Goal: Information Seeking & Learning: Learn about a topic

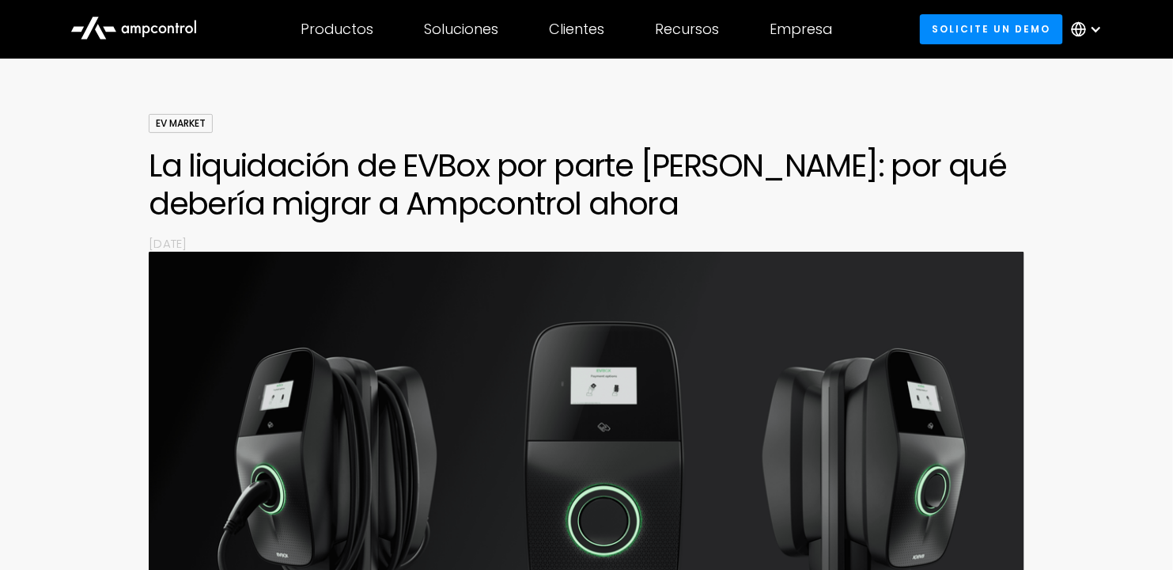
scroll to position [79, 0]
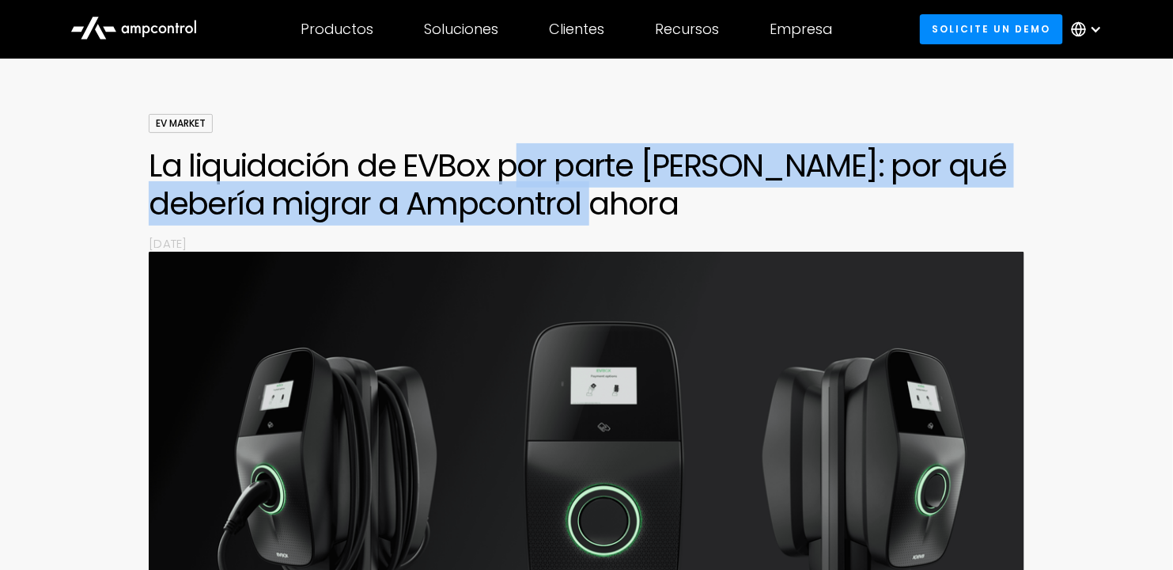
drag, startPoint x: 525, startPoint y: 171, endPoint x: 717, endPoint y: 210, distance: 196.3
click at [717, 210] on h1 "La liquidación de EVBox por parte [PERSON_NAME]: por qué debería migrar a Ampco…" at bounding box center [586, 184] width 875 height 76
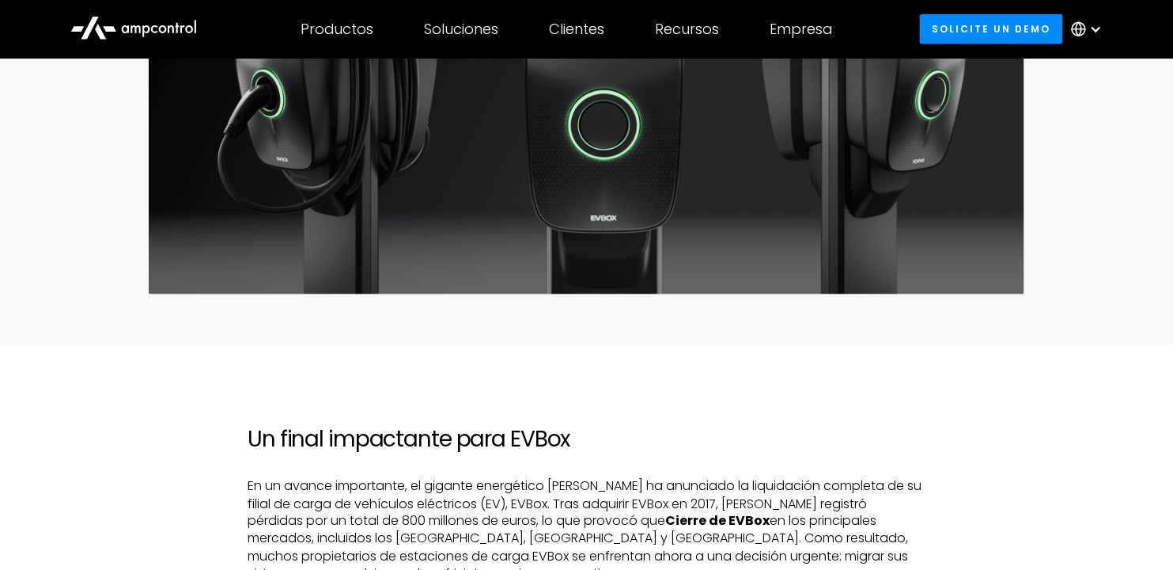
scroll to position [712, 0]
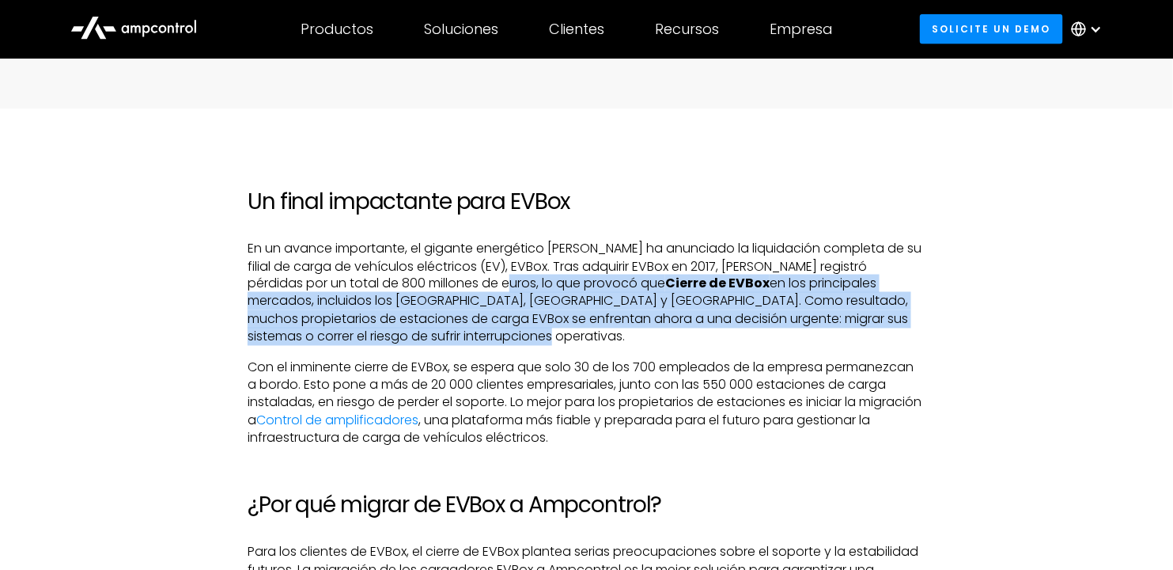
drag, startPoint x: 536, startPoint y: 292, endPoint x: 783, endPoint y: 341, distance: 251.7
click at [783, 341] on p "En un avance importante, el gigante energético [PERSON_NAME] ha anunciado la li…" at bounding box center [587, 293] width 678 height 106
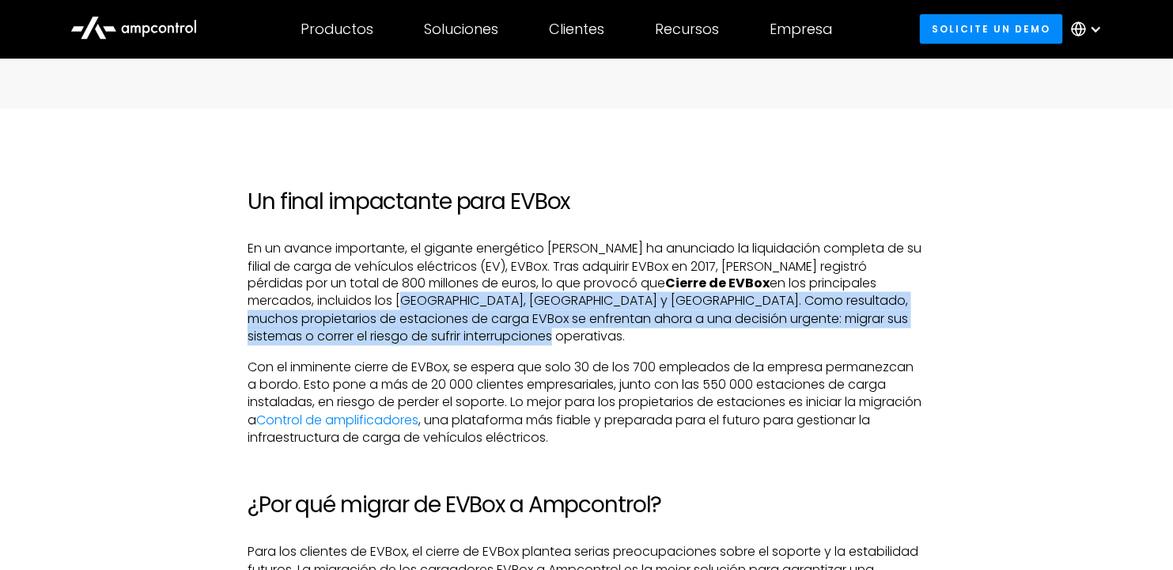
drag, startPoint x: 313, startPoint y: 298, endPoint x: 669, endPoint y: 332, distance: 357.0
click at [669, 332] on p "En un avance importante, el gigante energético [PERSON_NAME] ha anunciado la li…" at bounding box center [587, 293] width 678 height 106
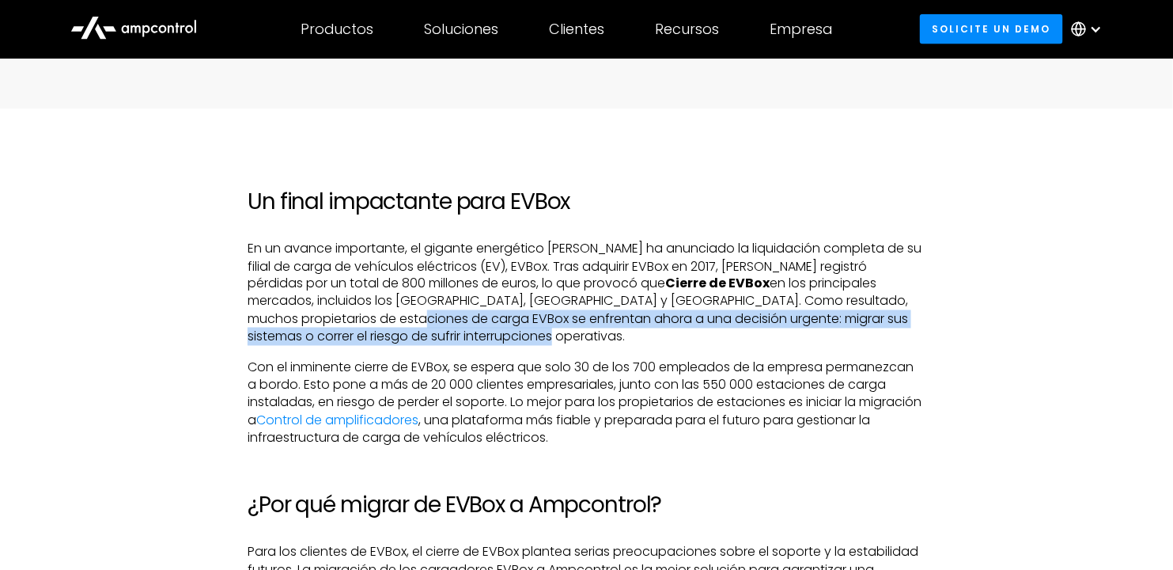
drag, startPoint x: 260, startPoint y: 323, endPoint x: 499, endPoint y: 332, distance: 239.2
click at [498, 332] on p "En un avance importante, el gigante energético [PERSON_NAME] ha anunciado la li…" at bounding box center [587, 293] width 678 height 106
click at [499, 332] on p "En un avance importante, el gigante energético [PERSON_NAME] ha anunciado la li…" at bounding box center [587, 293] width 678 height 106
drag, startPoint x: 466, startPoint y: 321, endPoint x: 643, endPoint y: 335, distance: 177.0
click at [643, 335] on p "En un avance importante, el gigante energético [PERSON_NAME] ha anunciado la li…" at bounding box center [587, 293] width 678 height 106
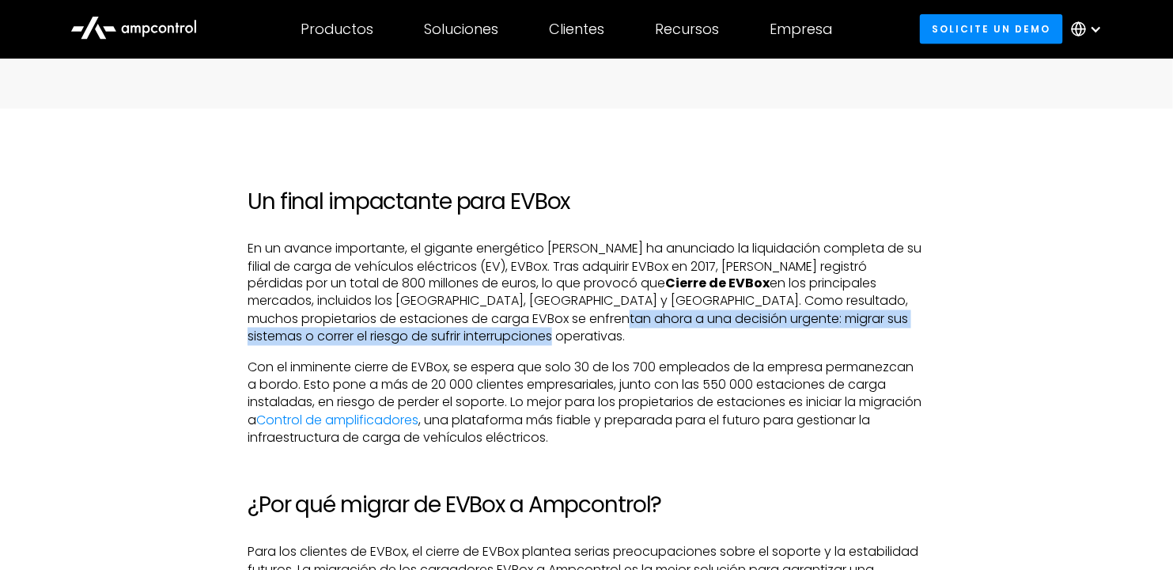
click at [643, 335] on p "En un avance importante, el gigante energético [PERSON_NAME] ha anunciado la li…" at bounding box center [587, 293] width 678 height 106
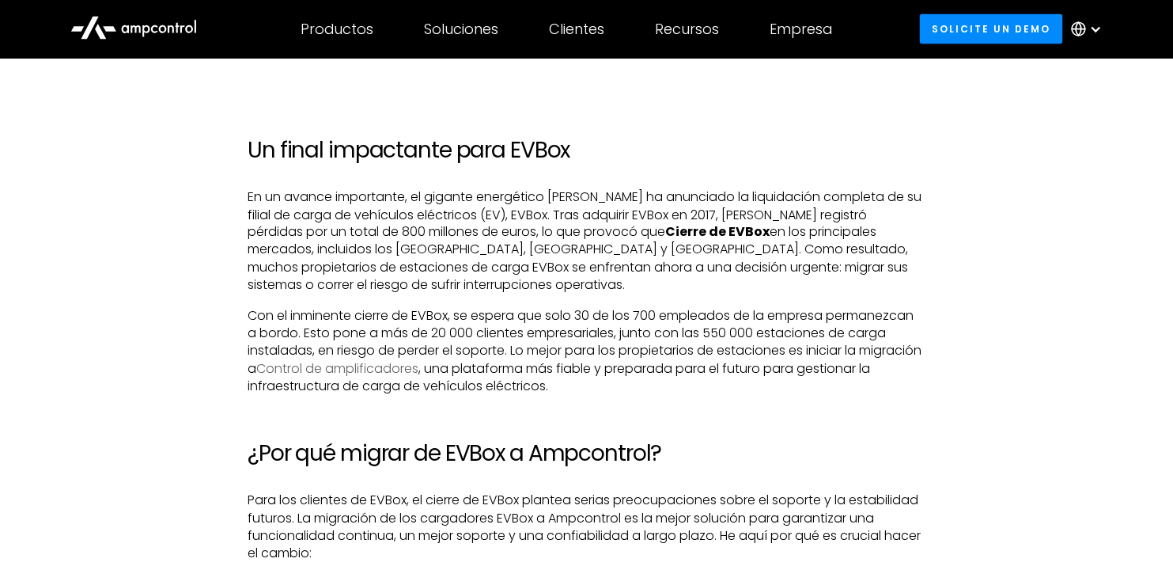
scroll to position [791, 0]
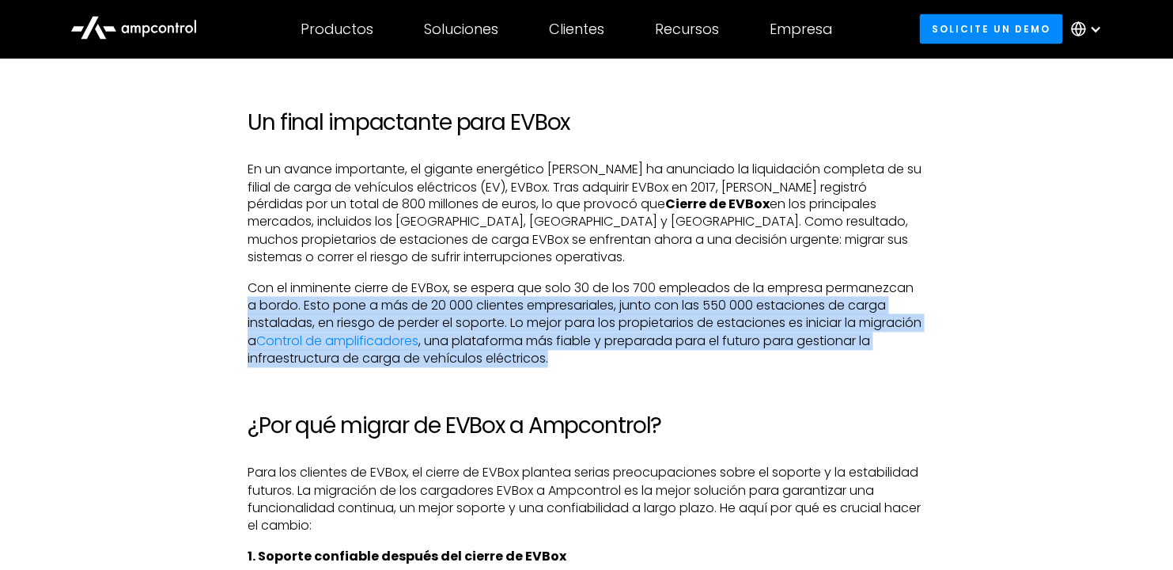
drag, startPoint x: 290, startPoint y: 307, endPoint x: 759, endPoint y: 357, distance: 471.1
click at [758, 357] on p "Con el inminente cierre de EVBox, se espera que solo 30 de los 700 empleados de…" at bounding box center [587, 324] width 678 height 89
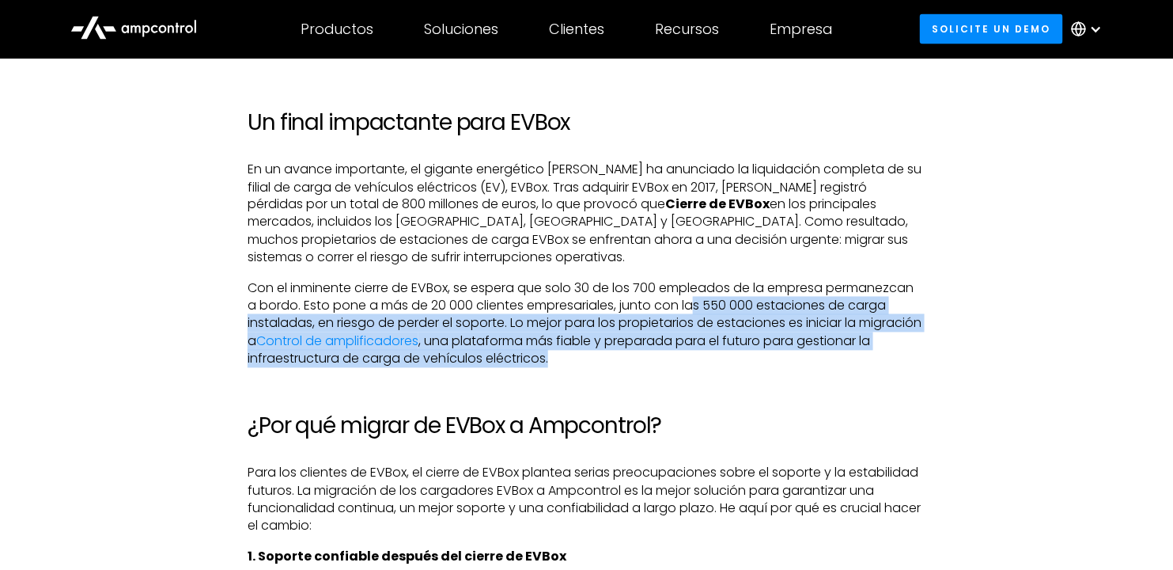
drag, startPoint x: 700, startPoint y: 307, endPoint x: 917, endPoint y: 365, distance: 225.1
click at [917, 365] on p "Con el inminente cierre de EVBox, se espera que solo 30 de los 700 empleados de…" at bounding box center [587, 324] width 678 height 89
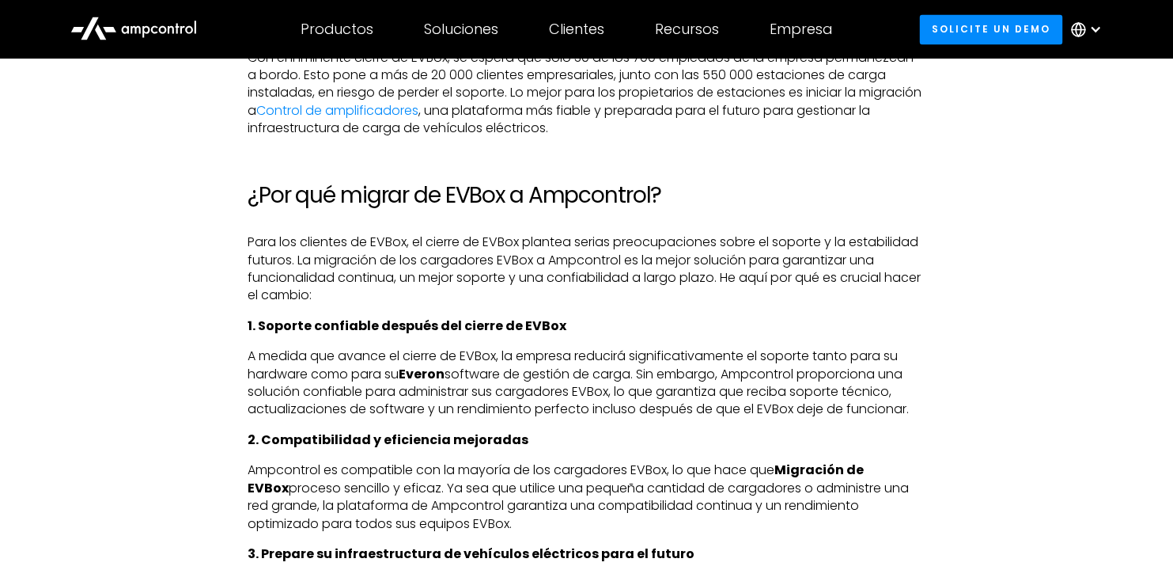
scroll to position [1029, 0]
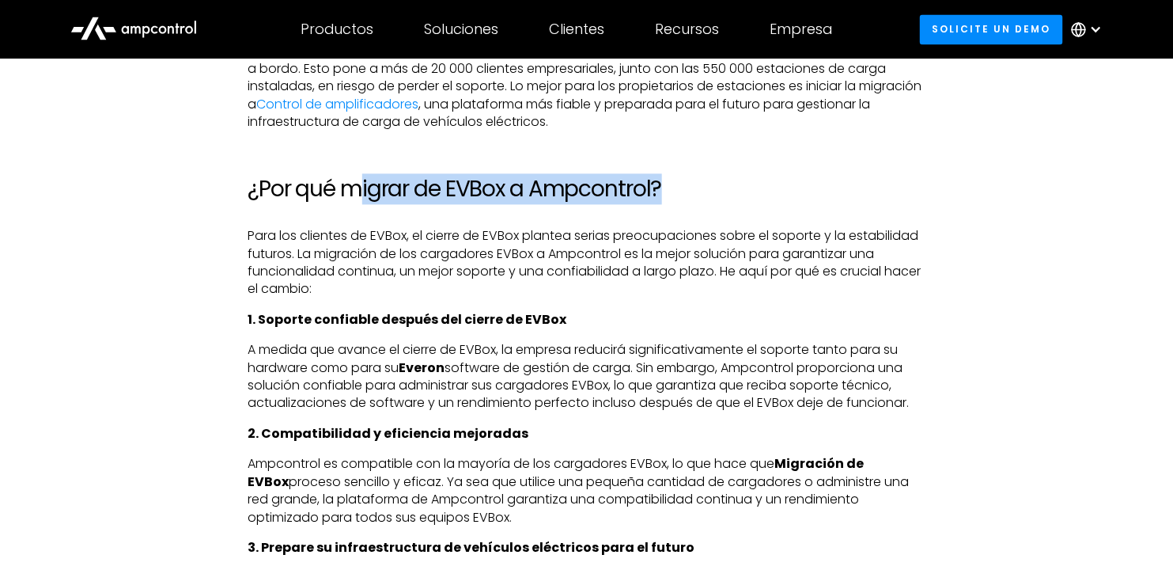
drag, startPoint x: 355, startPoint y: 188, endPoint x: 778, endPoint y: 196, distance: 423.4
click at [778, 196] on h2 "¿Por qué migrar de EVBox a Ampcontrol?" at bounding box center [587, 189] width 678 height 27
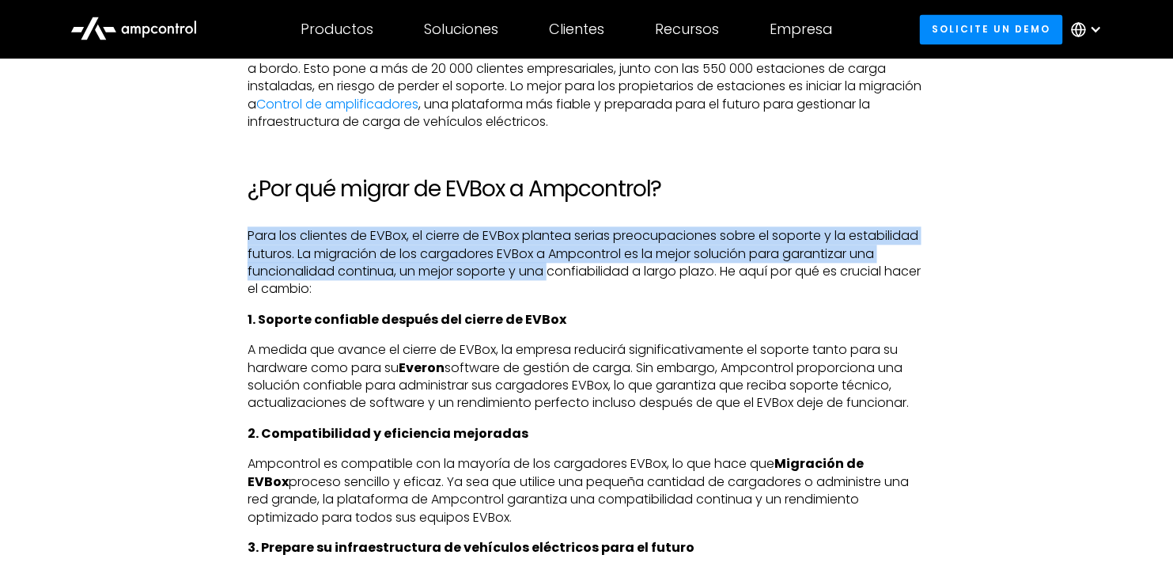
drag, startPoint x: 243, startPoint y: 239, endPoint x: 646, endPoint y: 282, distance: 405.9
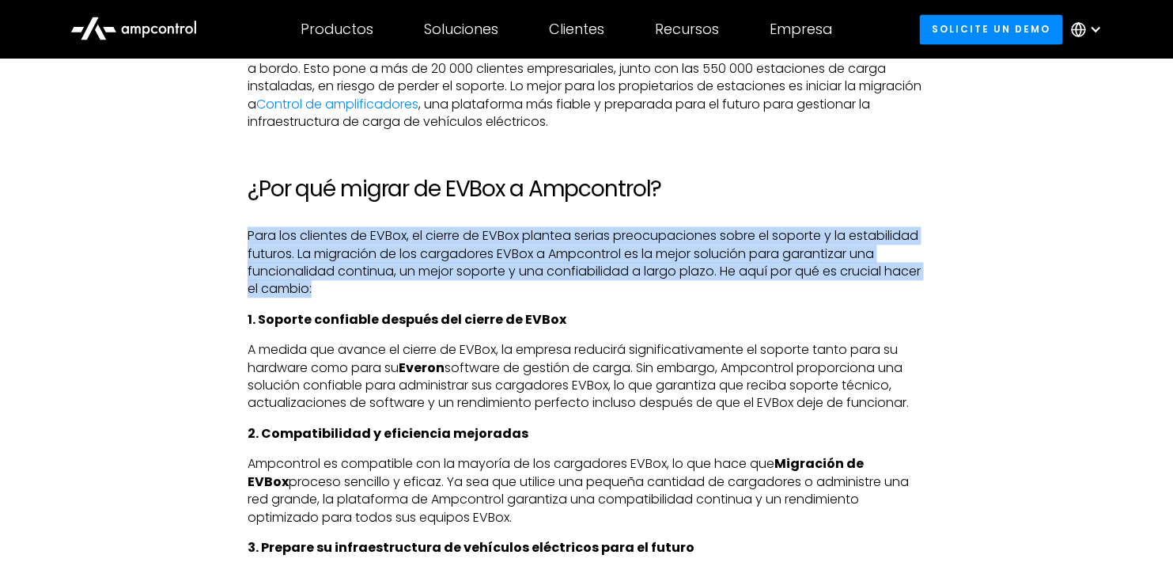
click at [646, 284] on p "Para los clientes de EVBox, el cierre de EVBox plantea serias preocupaciones so…" at bounding box center [587, 262] width 678 height 71
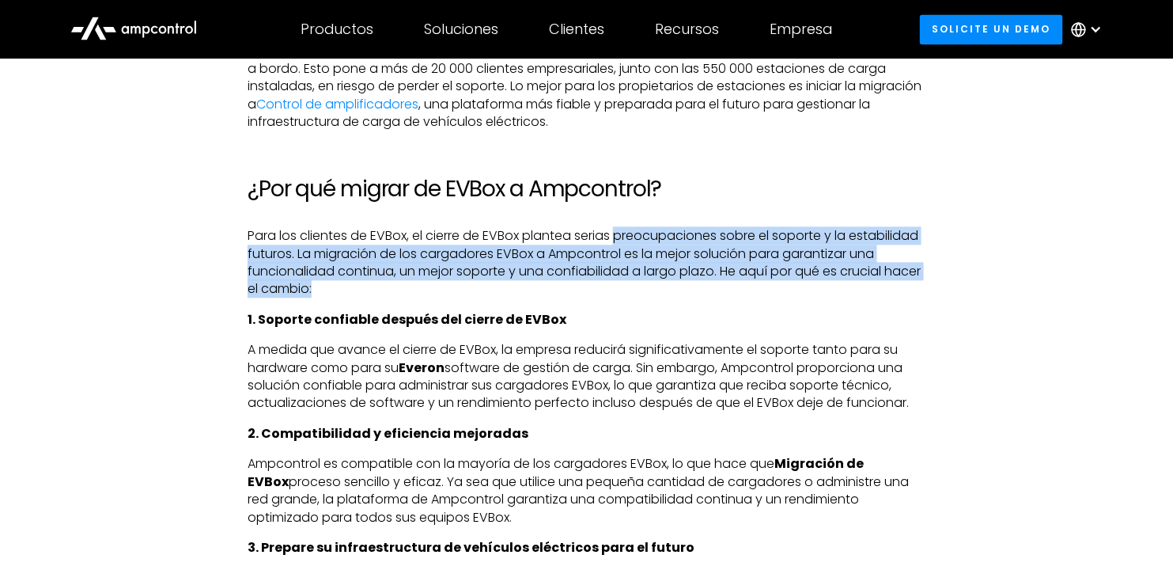
drag, startPoint x: 633, startPoint y: 233, endPoint x: 866, endPoint y: 286, distance: 238.4
click at [866, 286] on p "Para los clientes de EVBox, el cierre de EVBox plantea serias preocupaciones so…" at bounding box center [587, 262] width 678 height 71
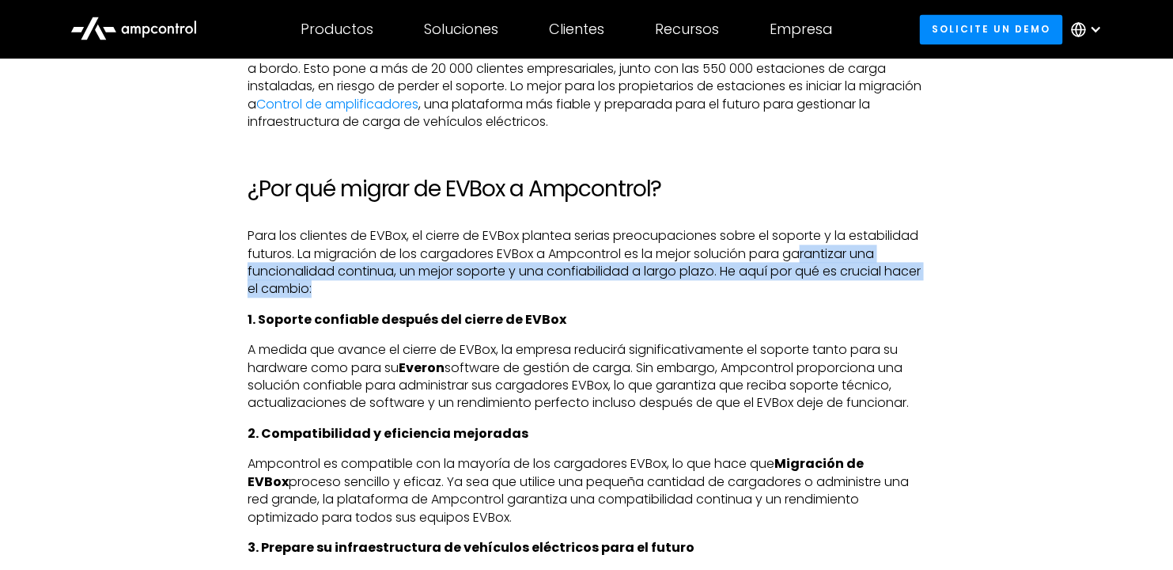
drag, startPoint x: 266, startPoint y: 264, endPoint x: 461, endPoint y: 295, distance: 197.9
click at [461, 295] on p "Para los clientes de EVBox, el cierre de EVBox plantea serias preocupaciones so…" at bounding box center [587, 262] width 678 height 71
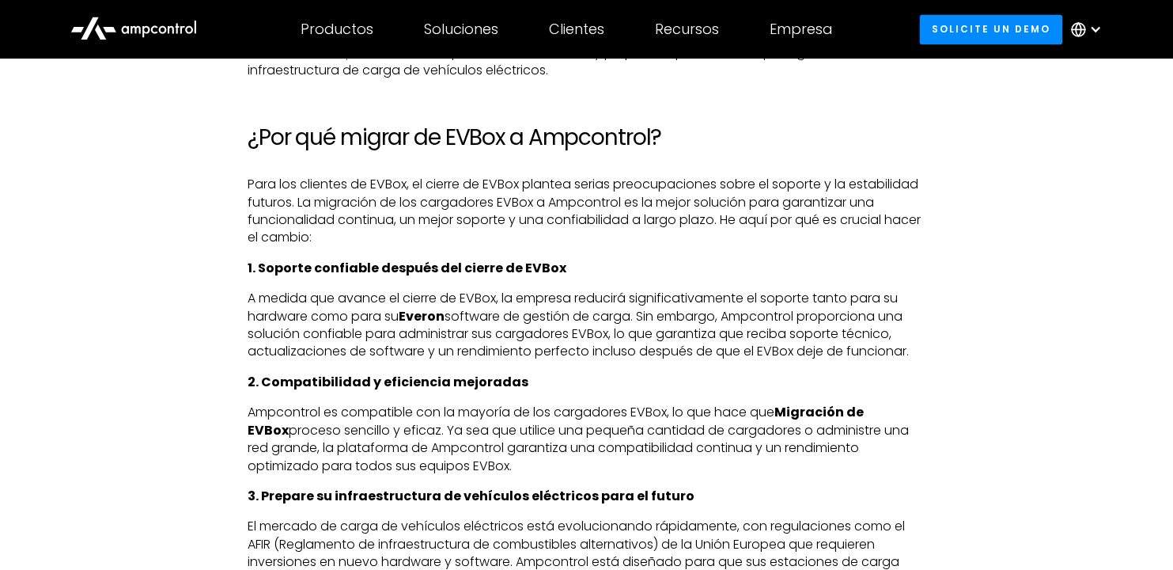
scroll to position [1108, 0]
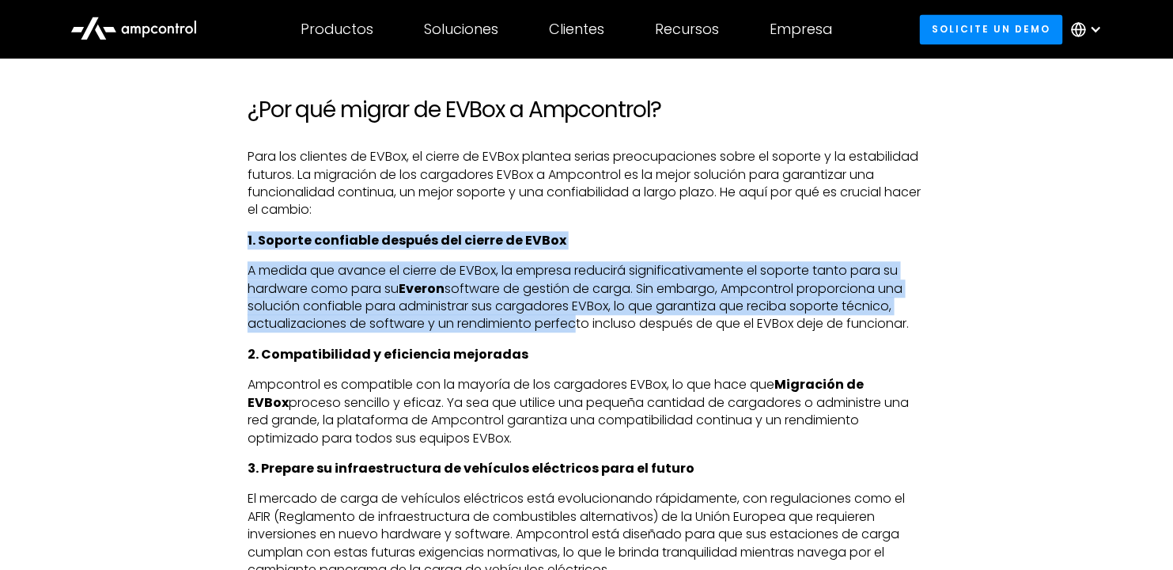
drag, startPoint x: 229, startPoint y: 245, endPoint x: 578, endPoint y: 330, distance: 359.3
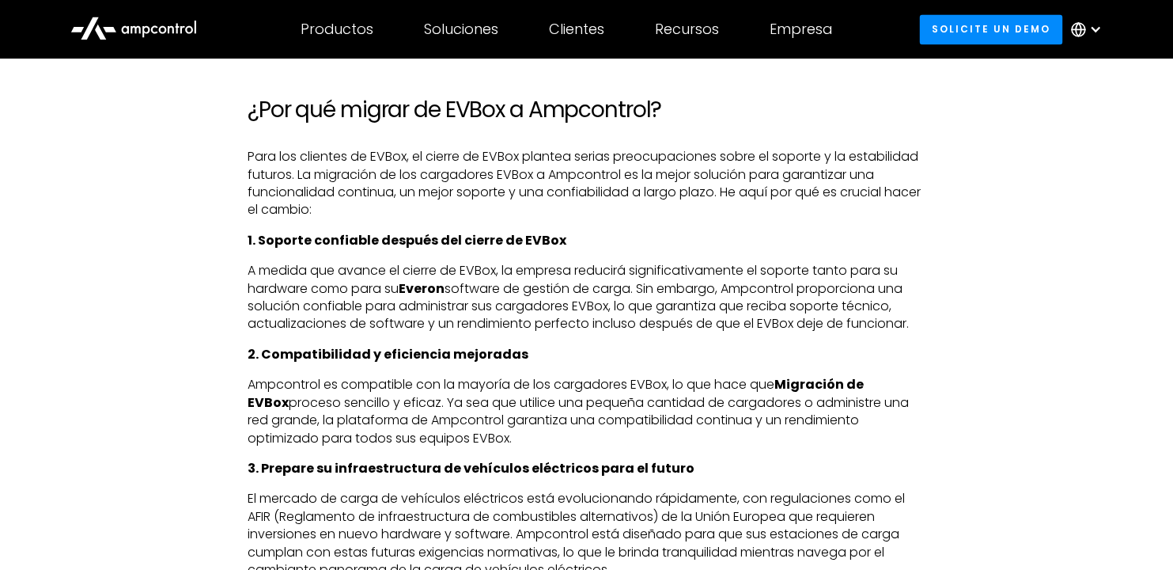
click at [585, 351] on p "2. Compatibilidad y eficiencia mejoradas" at bounding box center [587, 354] width 678 height 17
drag, startPoint x: 238, startPoint y: 359, endPoint x: 576, endPoint y: 347, distance: 338.1
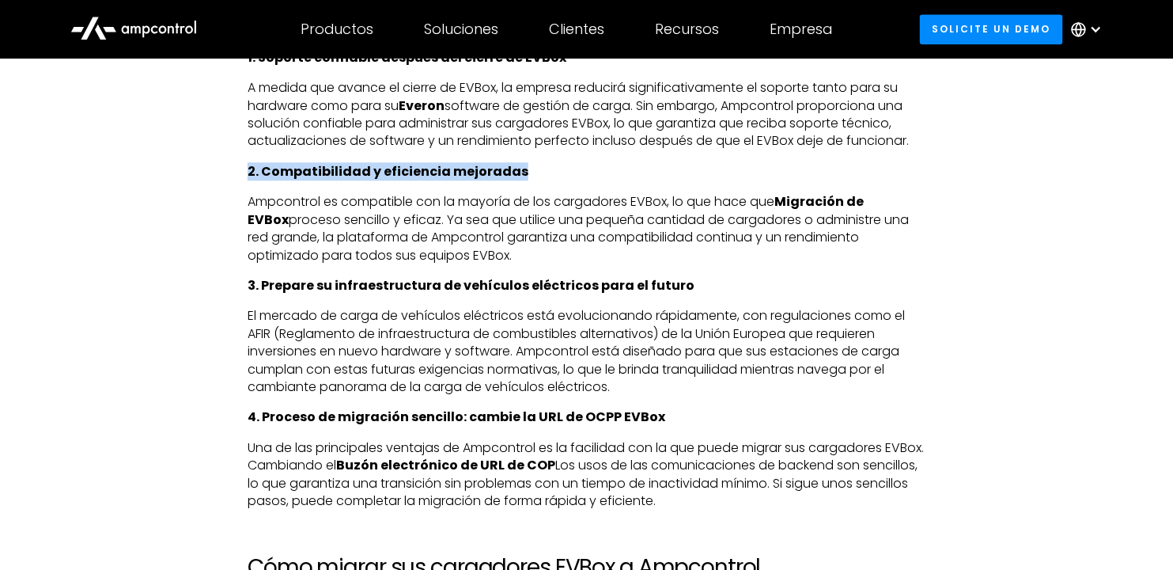
scroll to position [1345, 0]
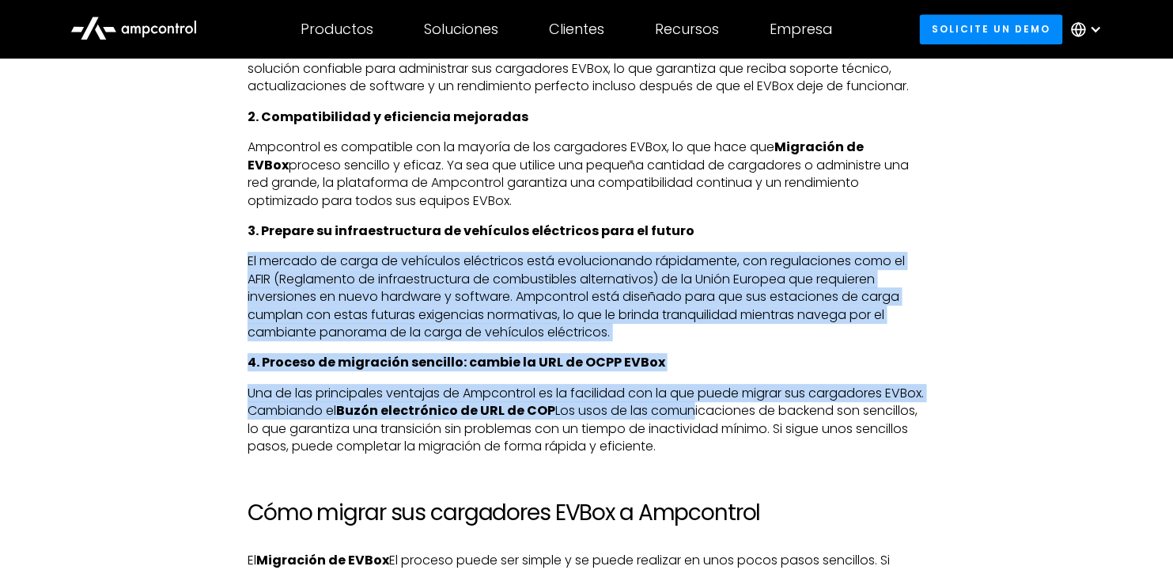
drag, startPoint x: 235, startPoint y: 245, endPoint x: 734, endPoint y: 417, distance: 528.3
click at [734, 417] on p "Una de las principales ventajas de Ampcontrol es la facilidad con la que puede …" at bounding box center [587, 420] width 678 height 71
drag, startPoint x: 245, startPoint y: 369, endPoint x: 735, endPoint y: 443, distance: 495.4
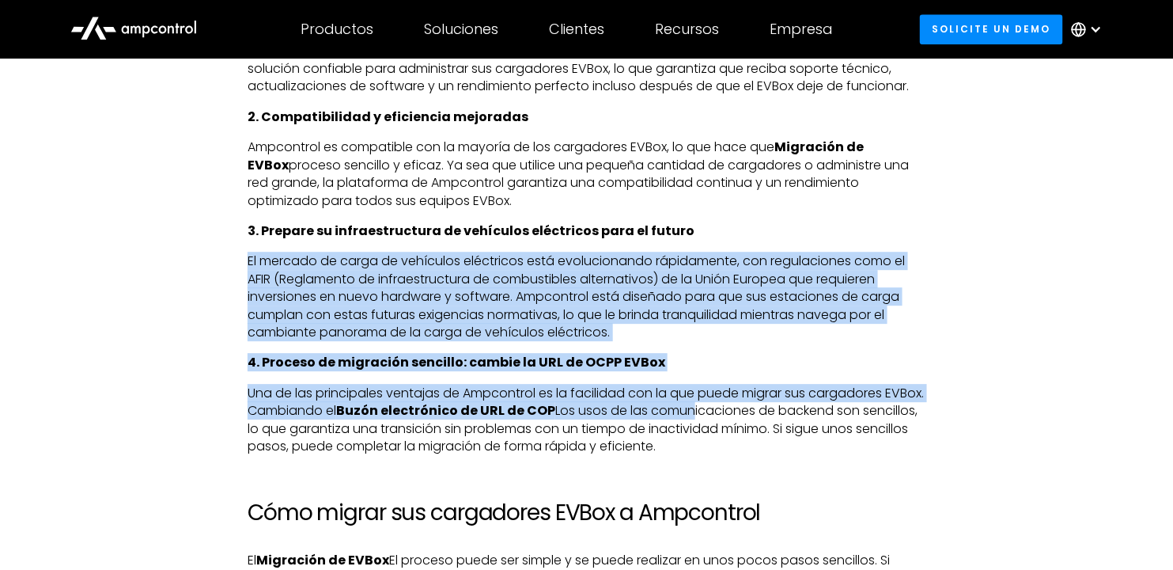
click at [735, 443] on p "Una de las principales ventajas de Ampcontrol es la facilidad con la que puede …" at bounding box center [587, 420] width 678 height 71
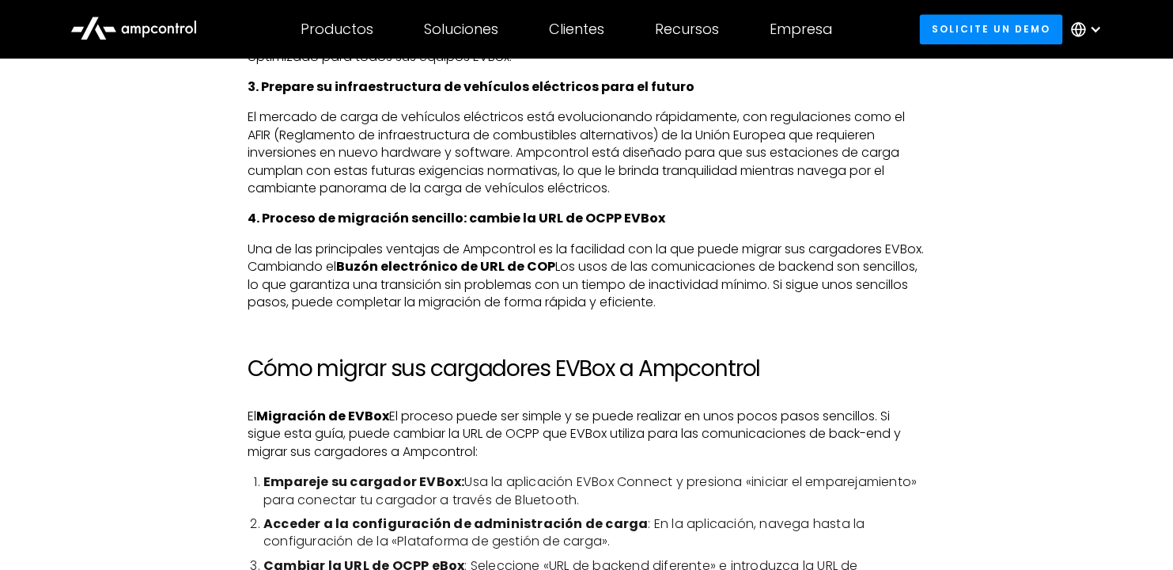
scroll to position [1503, 0]
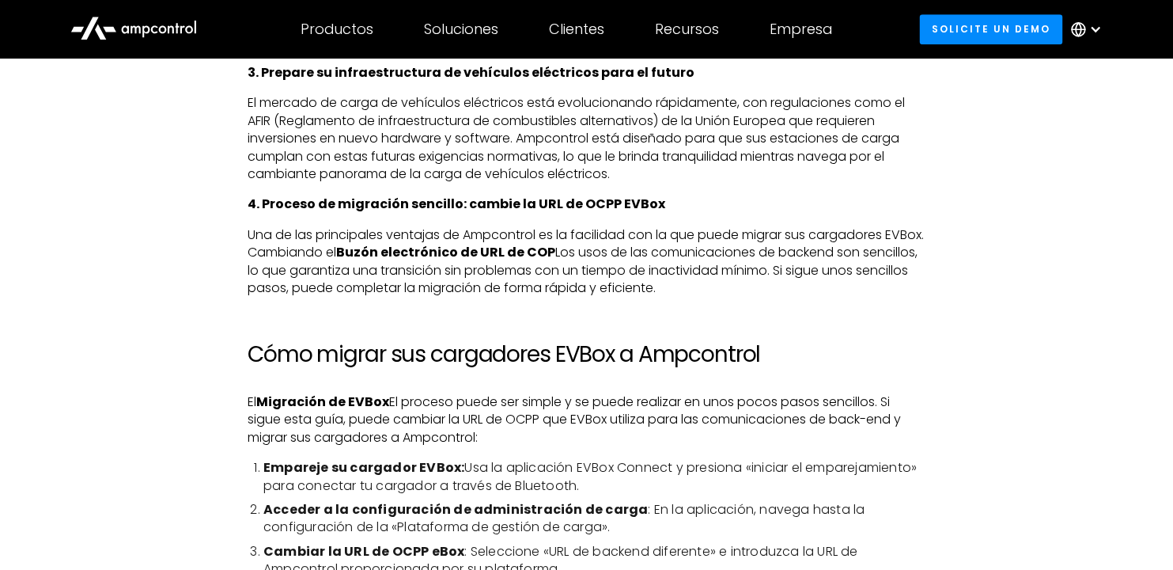
drag, startPoint x: 484, startPoint y: 365, endPoint x: 826, endPoint y: 355, distance: 342.0
click at [826, 355] on h2 "Cómo migrar sus cargadores EVBox a Ampcontrol" at bounding box center [587, 354] width 678 height 27
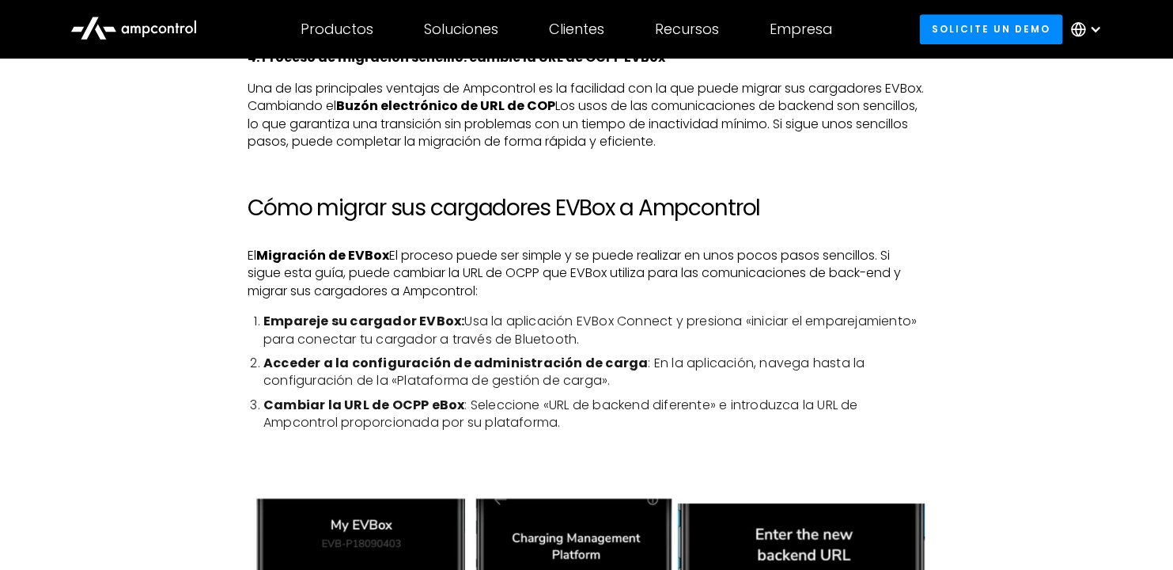
scroll to position [1662, 0]
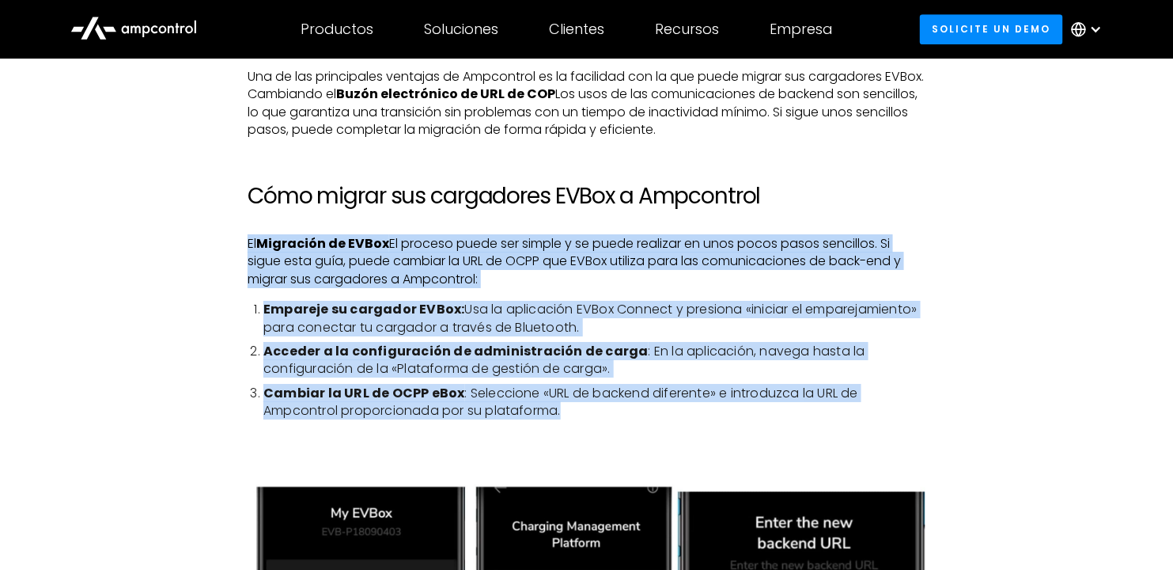
drag, startPoint x: 243, startPoint y: 245, endPoint x: 726, endPoint y: 406, distance: 509.7
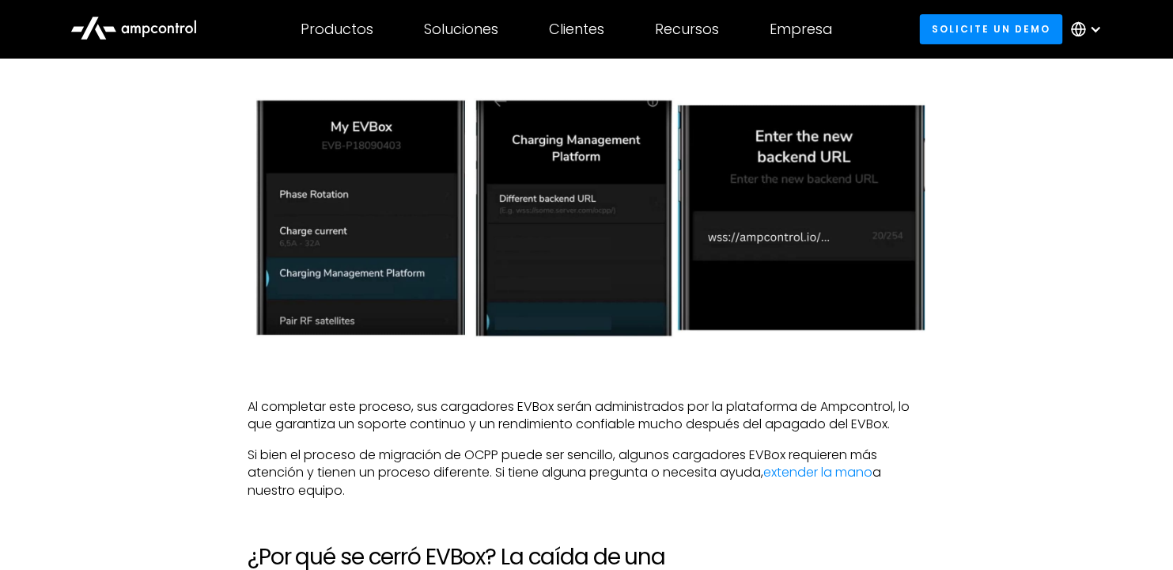
scroll to position [2057, 0]
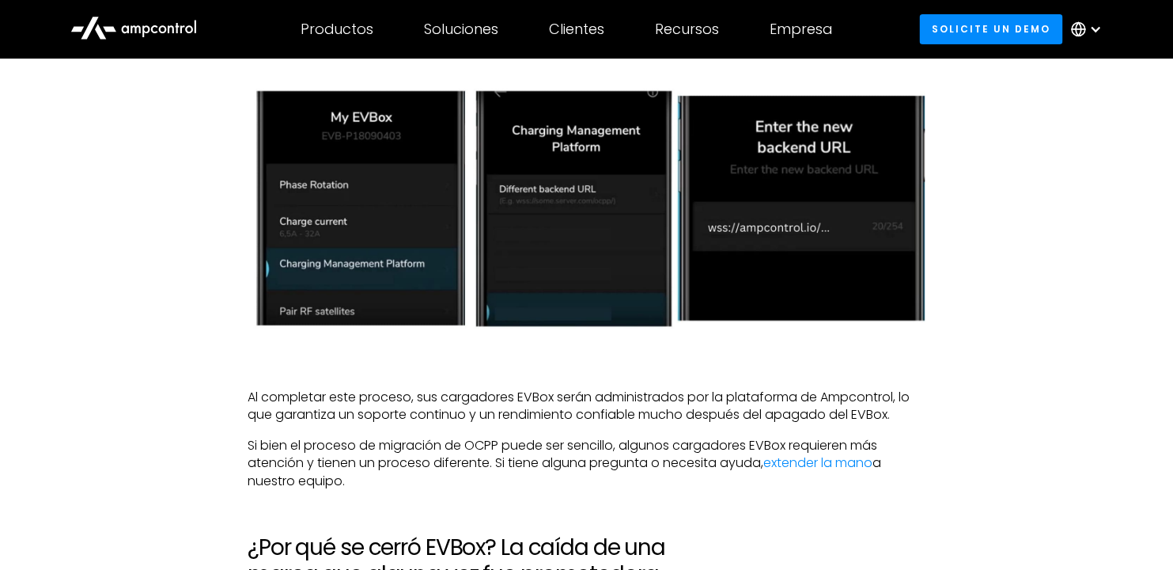
drag, startPoint x: 461, startPoint y: 447, endPoint x: 565, endPoint y: 487, distance: 112.0
click at [565, 487] on div "Un final impactante para EVBox En un avance importante, el gigante energético […" at bounding box center [587, 305] width 1064 height 2925
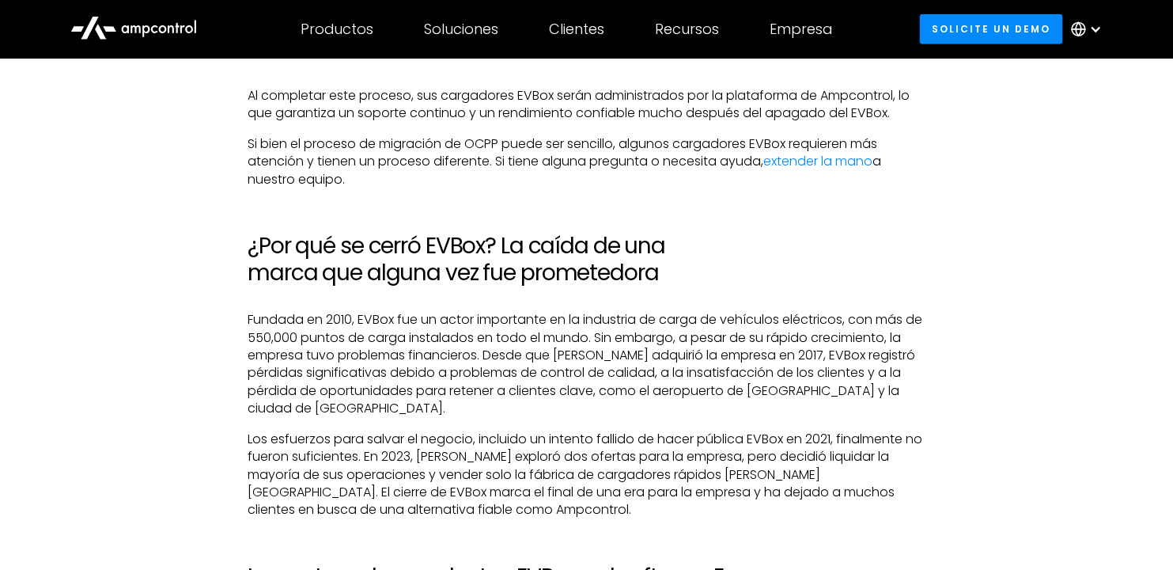
scroll to position [2374, 0]
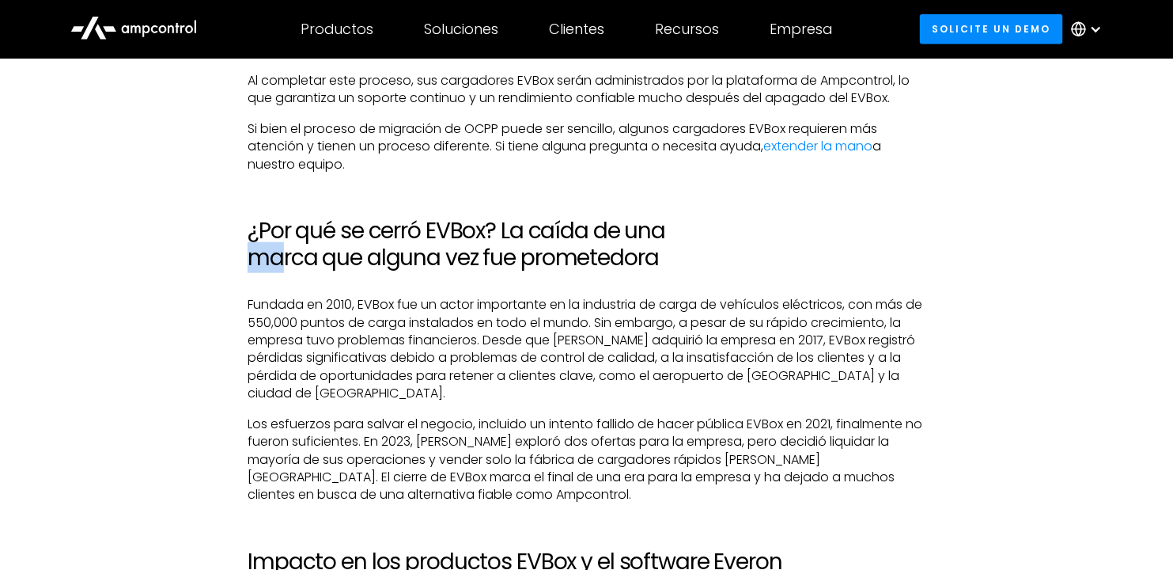
drag, startPoint x: 510, startPoint y: 258, endPoint x: 827, endPoint y: 245, distance: 316.8
click at [827, 245] on h2 "¿Por qué se cerró EVBox? La caída de una marca que alguna vez fue prometedora" at bounding box center [587, 244] width 678 height 53
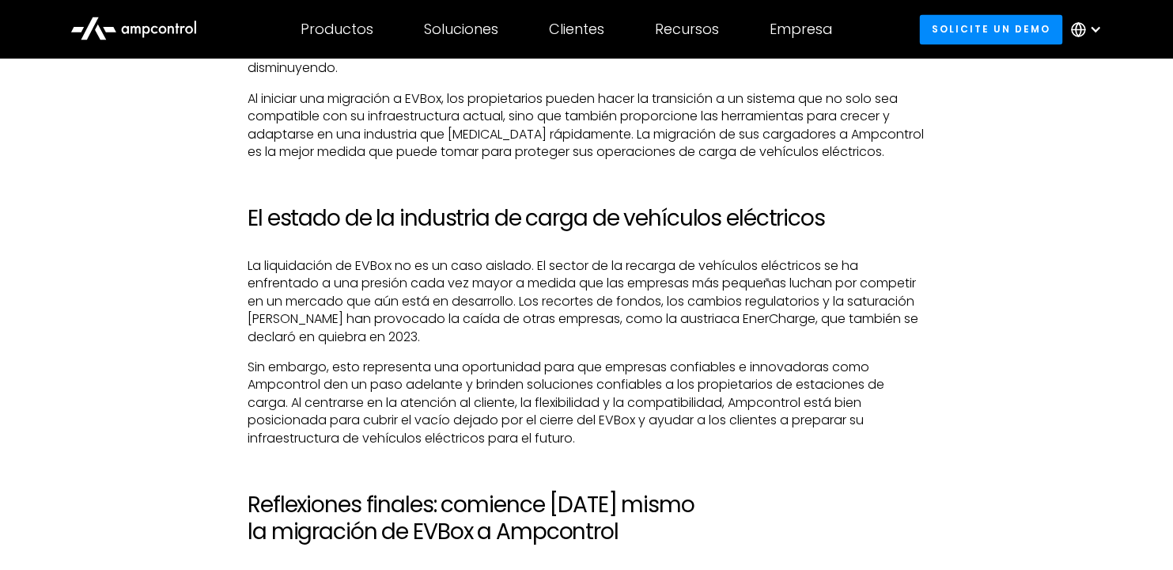
scroll to position [3007, 0]
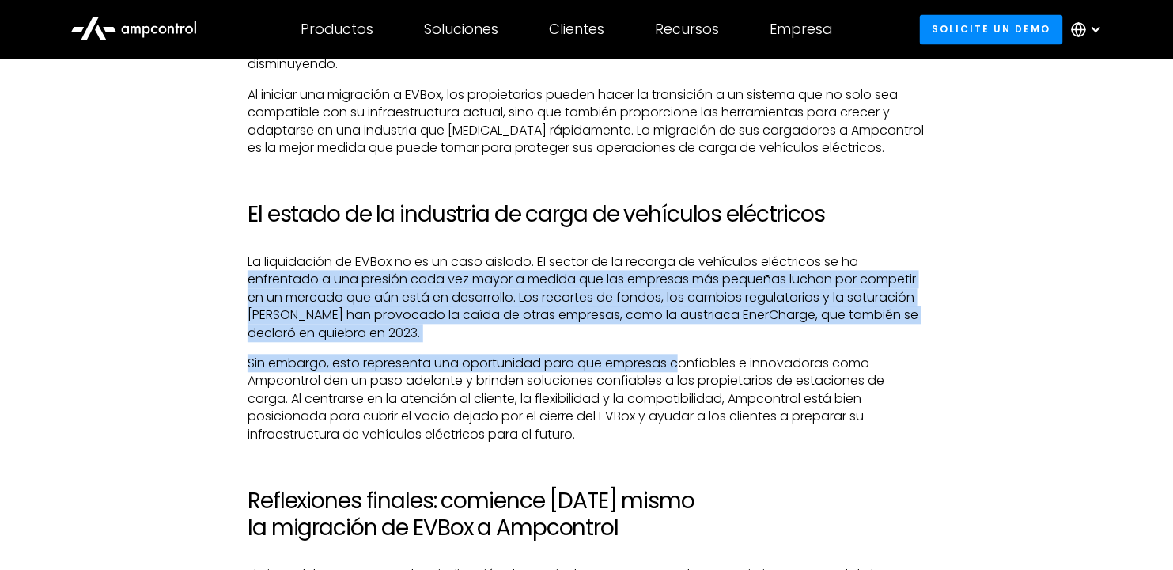
drag, startPoint x: 426, startPoint y: 267, endPoint x: 684, endPoint y: 355, distance: 272.5
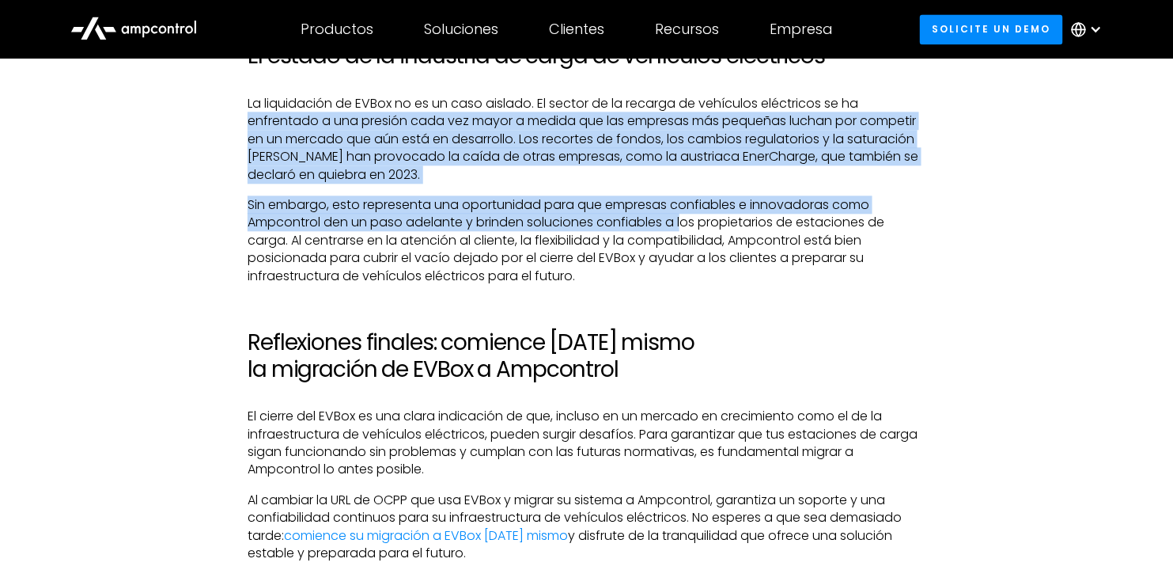
scroll to position [3244, 0]
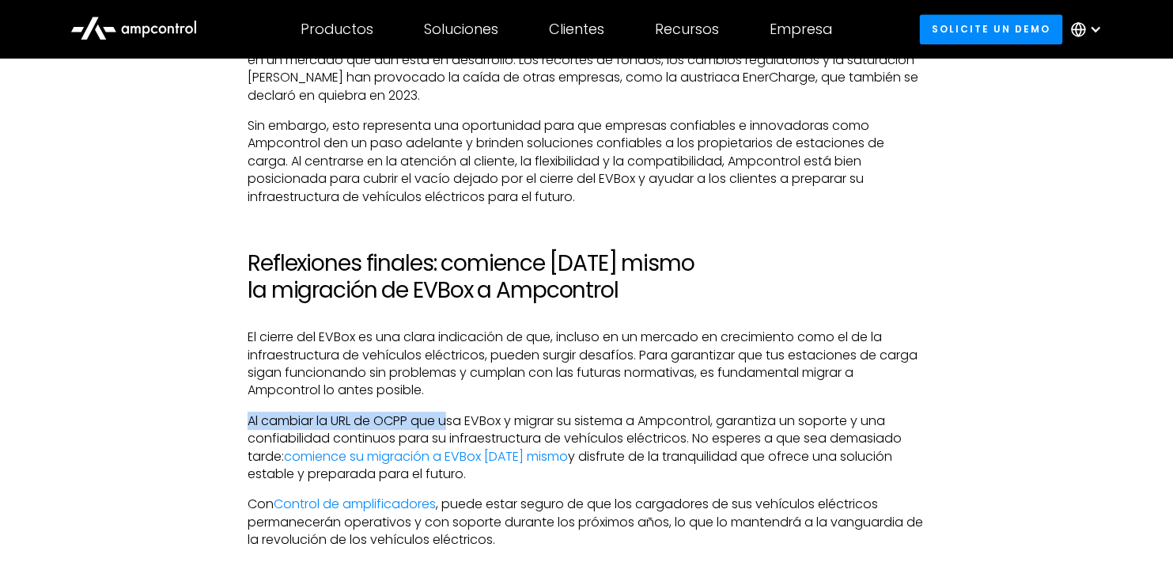
drag, startPoint x: 392, startPoint y: 407, endPoint x: 453, endPoint y: 411, distance: 61.1
click at [453, 412] on p "Al cambiar la URL de OCPP que usa EVBox y migrar su sistema a Ampcontrol, garan…" at bounding box center [587, 447] width 678 height 71
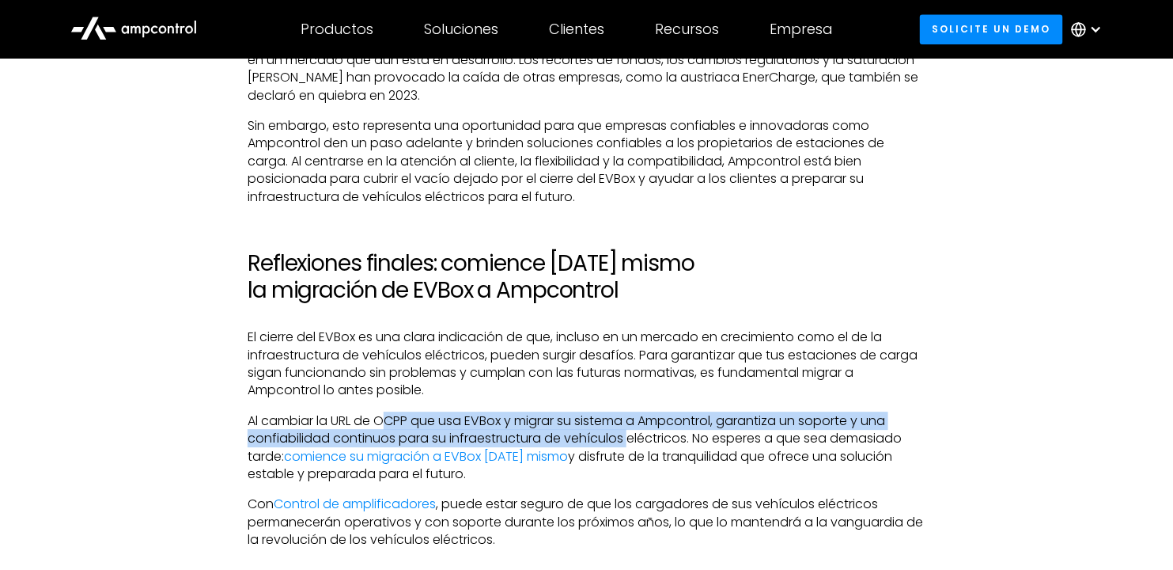
drag, startPoint x: 390, startPoint y: 407, endPoint x: 633, endPoint y: 418, distance: 243.2
click at [633, 418] on p "Al cambiar la URL de OCPP que usa EVBox y migrar su sistema a Ampcontrol, garan…" at bounding box center [587, 447] width 678 height 71
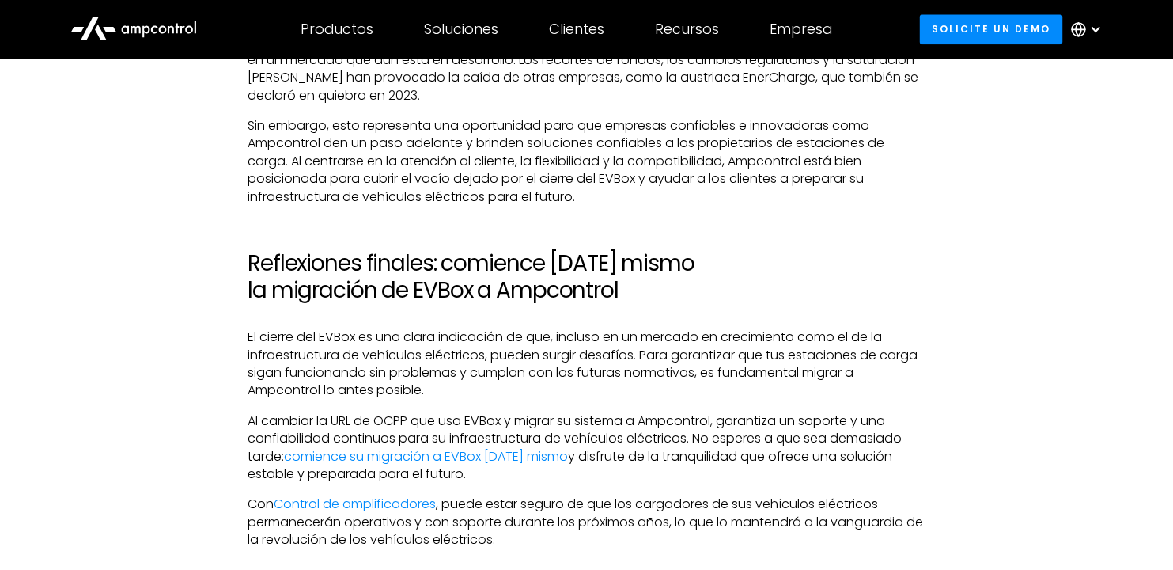
click at [715, 415] on p "Al cambiar la URL de OCPP que usa EVBox y migrar su sistema a Ampcontrol, garan…" at bounding box center [587, 447] width 678 height 71
